Goal: Transaction & Acquisition: Download file/media

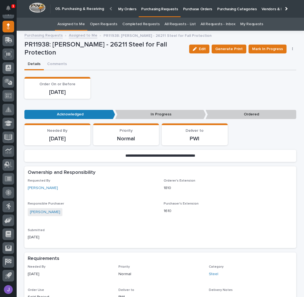
click at [184, 9] on p "Purchase Orders" at bounding box center [197, 6] width 29 height 12
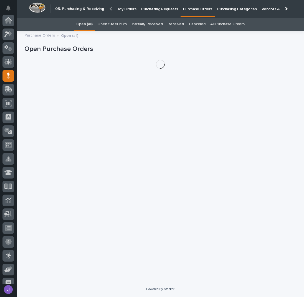
scroll to position [49, 0]
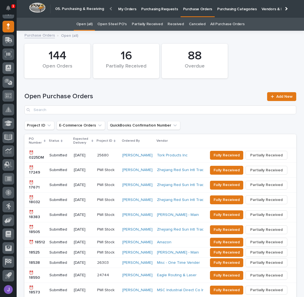
click at [164, 10] on p "Purchasing Requests" at bounding box center [159, 6] width 37 height 12
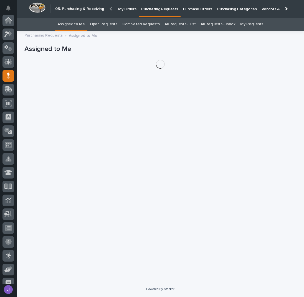
scroll to position [49, 0]
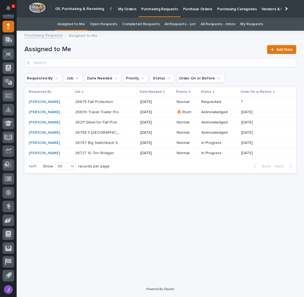
click at [112, 240] on div "Loading... Saving… Loading... Saving… Assigned to Me Add New Requested By Job D…" at bounding box center [160, 151] width 277 height 234
click at [172, 23] on link "All Requests - List" at bounding box center [179, 24] width 31 height 13
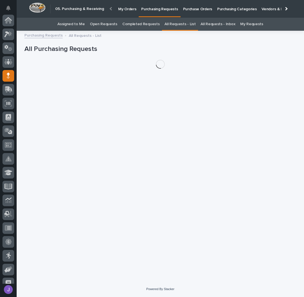
scroll to position [49, 0]
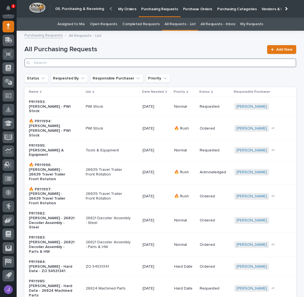
click at [57, 63] on input "Search" at bounding box center [159, 62] width 271 height 9
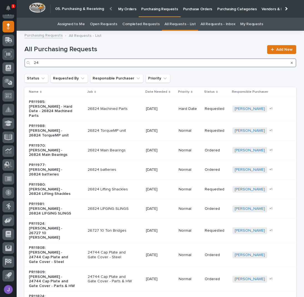
type input "2"
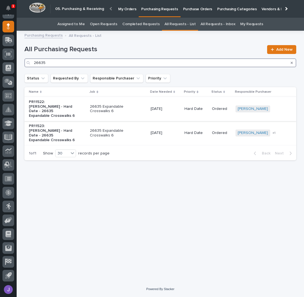
type input "26635"
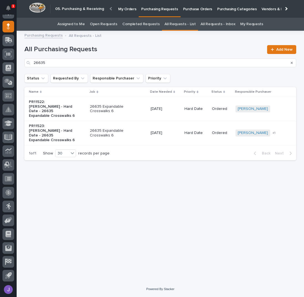
click at [130, 105] on p "26635 Expandable Crosswalks 6" at bounding box center [113, 108] width 46 height 9
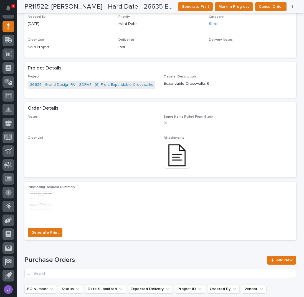
scroll to position [185, 0]
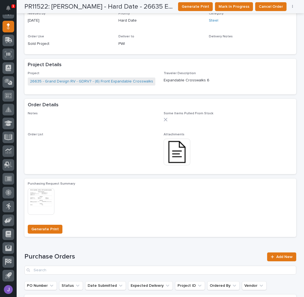
click at [170, 155] on img at bounding box center [176, 152] width 27 height 27
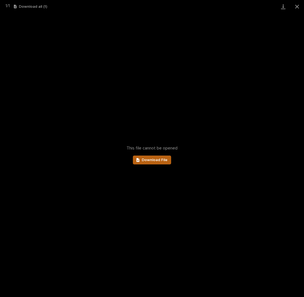
click at [156, 160] on span "Download File" at bounding box center [155, 160] width 26 height 4
click at [299, 6] on button "Close gallery" at bounding box center [297, 6] width 14 height 13
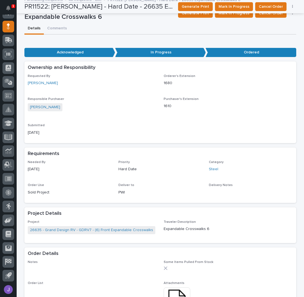
scroll to position [0, 0]
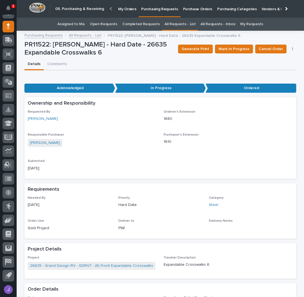
click at [81, 24] on link "Assigned to Me" at bounding box center [70, 24] width 27 height 13
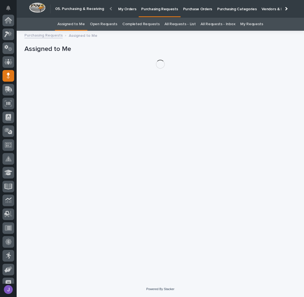
scroll to position [49, 0]
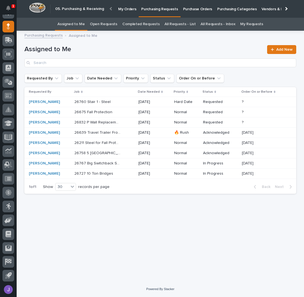
click at [122, 123] on div "26832 P Wall Replacement Bridge 26832 P Wall Replacement Bridge" at bounding box center [104, 122] width 60 height 9
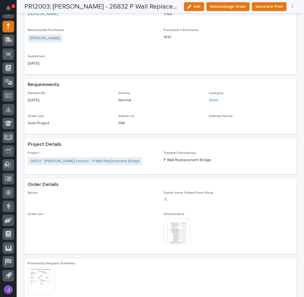
scroll to position [222, 0]
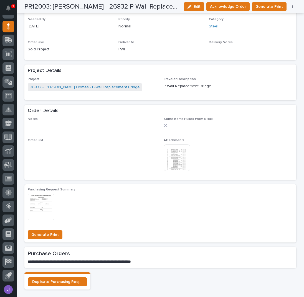
click at [171, 160] on img at bounding box center [176, 158] width 27 height 27
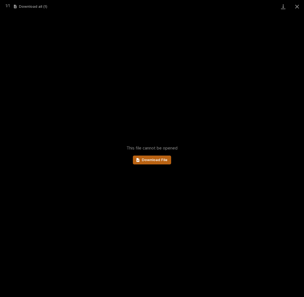
click at [162, 162] on span "Download File" at bounding box center [155, 160] width 26 height 4
click at [298, 5] on button "Close gallery" at bounding box center [297, 6] width 14 height 13
